Goal: Check status: Check status

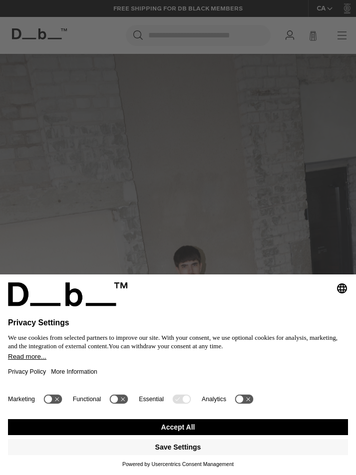
click at [179, 428] on button "Accept All" at bounding box center [178, 427] width 340 height 16
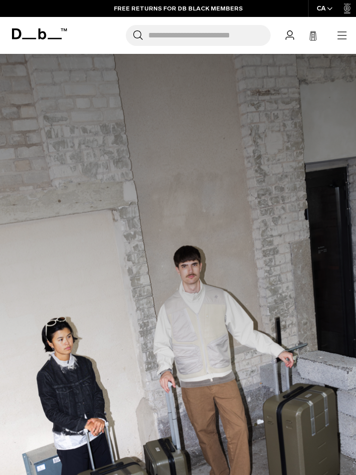
click at [289, 32] on icon at bounding box center [289, 34] width 8 height 9
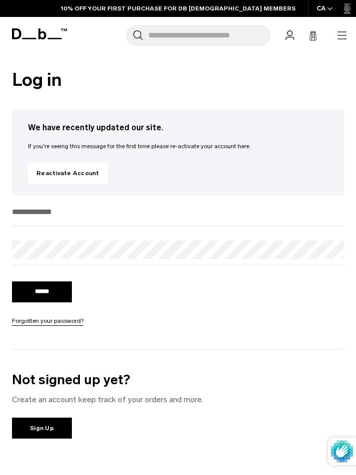
click at [40, 292] on input "******" at bounding box center [42, 291] width 60 height 21
type input "**********"
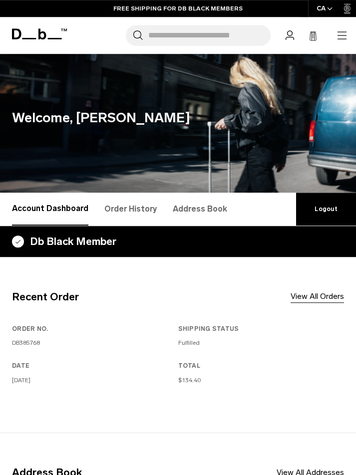
scroll to position [10, 0]
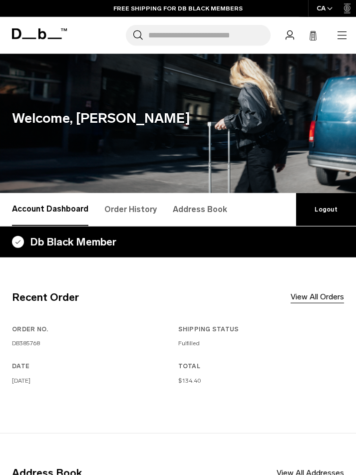
click at [318, 358] on div "Order No. DB385768 Shipping Status Fulfilled Date September 25, 2025 Total $134…" at bounding box center [178, 362] width 332 height 74
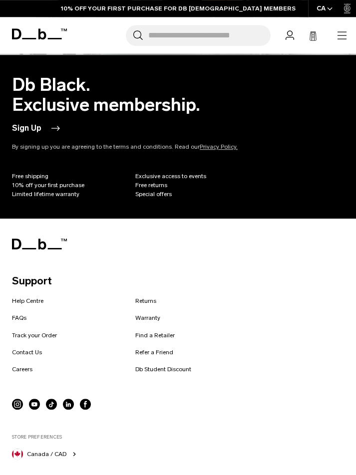
scroll to position [900, 0]
click at [31, 332] on link "Track your Order" at bounding box center [34, 335] width 45 height 9
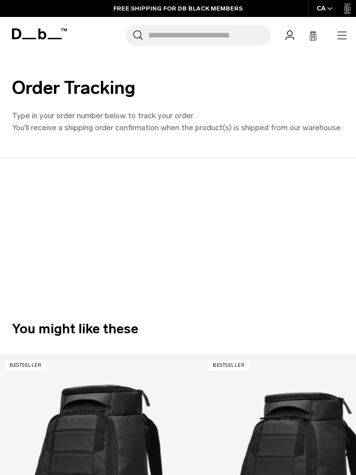
click at [292, 36] on icon at bounding box center [289, 34] width 8 height 9
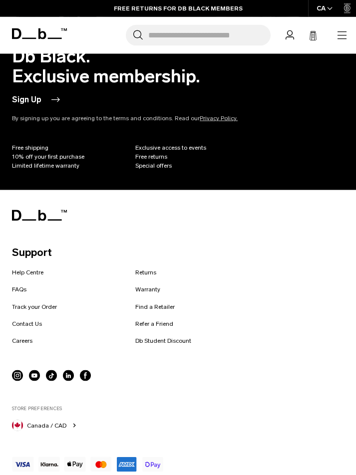
scroll to position [929, 0]
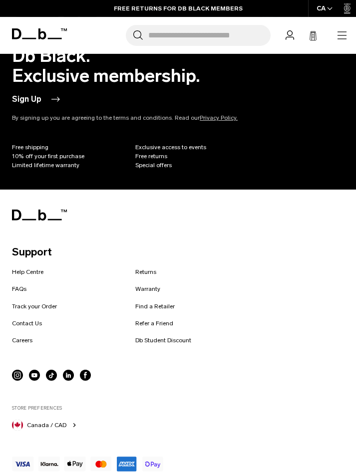
click at [32, 302] on link "Track your Order" at bounding box center [34, 306] width 45 height 9
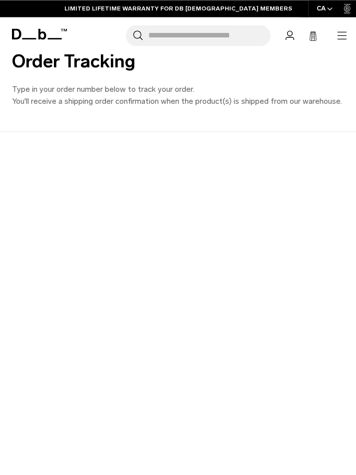
scroll to position [25, 0]
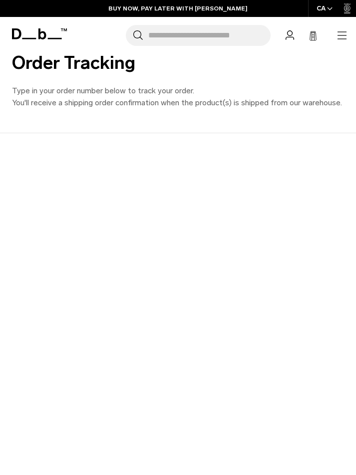
click at [290, 35] on icon at bounding box center [289, 34] width 8 height 9
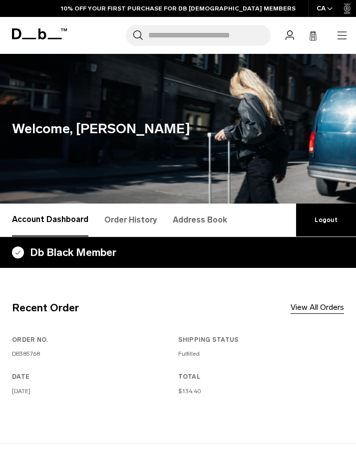
click at [323, 220] on link "Logout" at bounding box center [326, 219] width 60 height 33
